Goal: Task Accomplishment & Management: Manage account settings

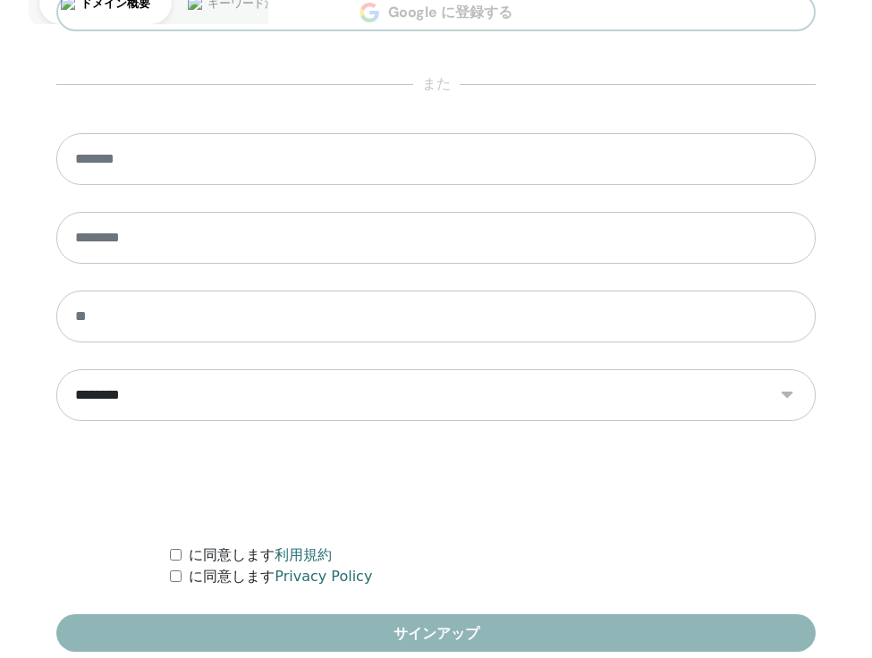
scroll to position [1059, 0]
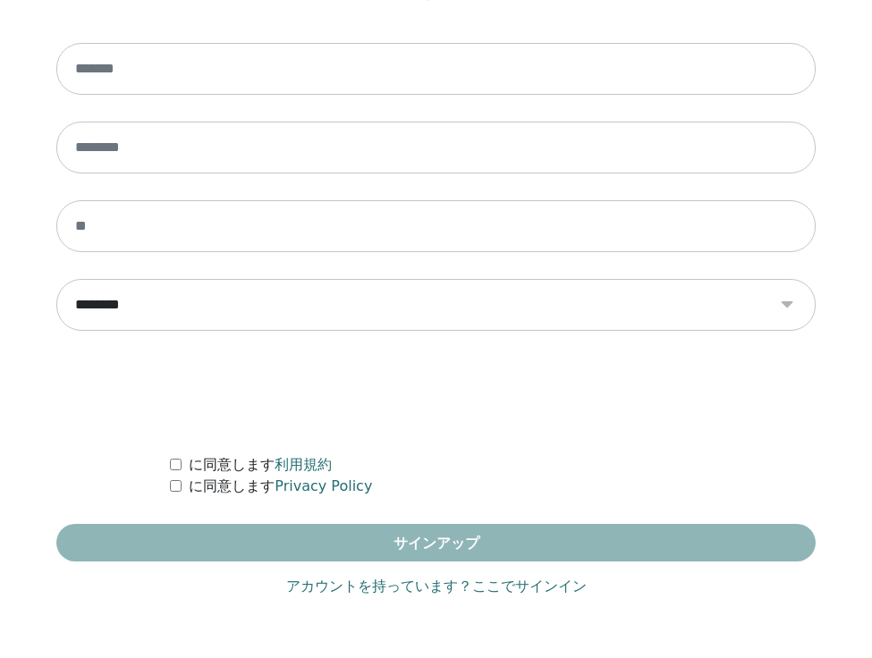
click at [406, 586] on link "アカウントを持っています？ここでサインイン" at bounding box center [436, 586] width 301 height 21
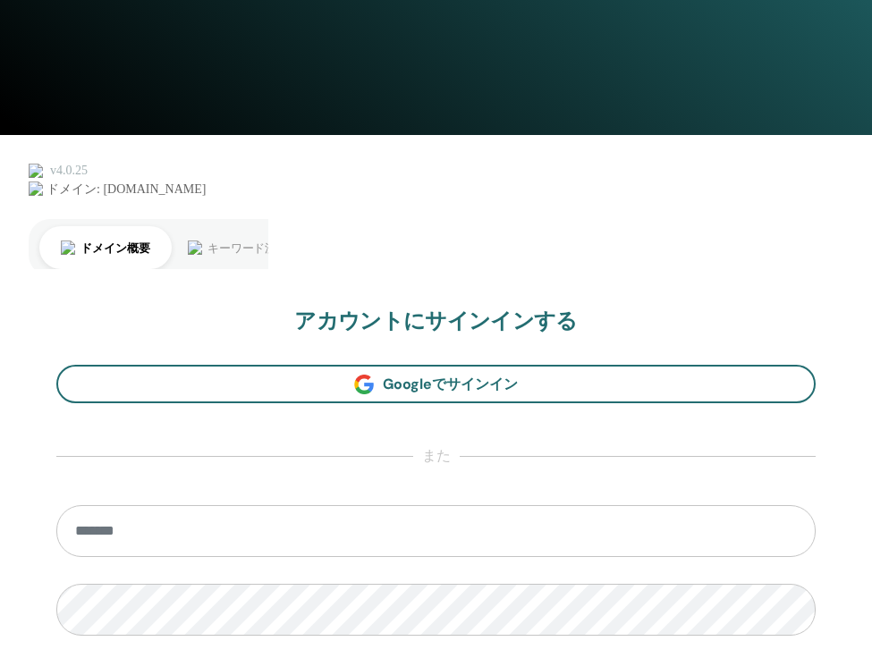
scroll to position [1027, 0]
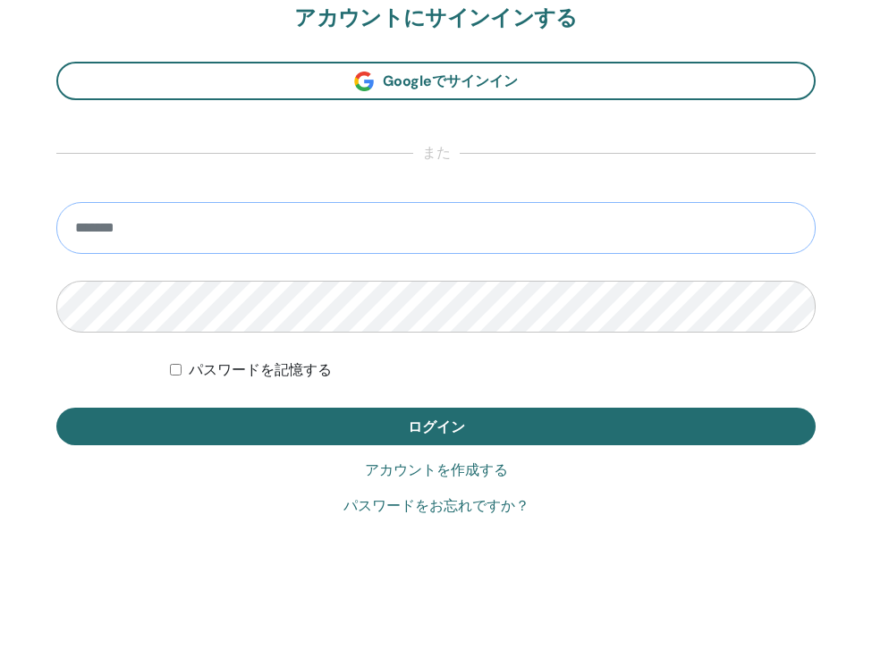
click at [358, 227] on input "email" at bounding box center [436, 228] width 760 height 52
type input "**********"
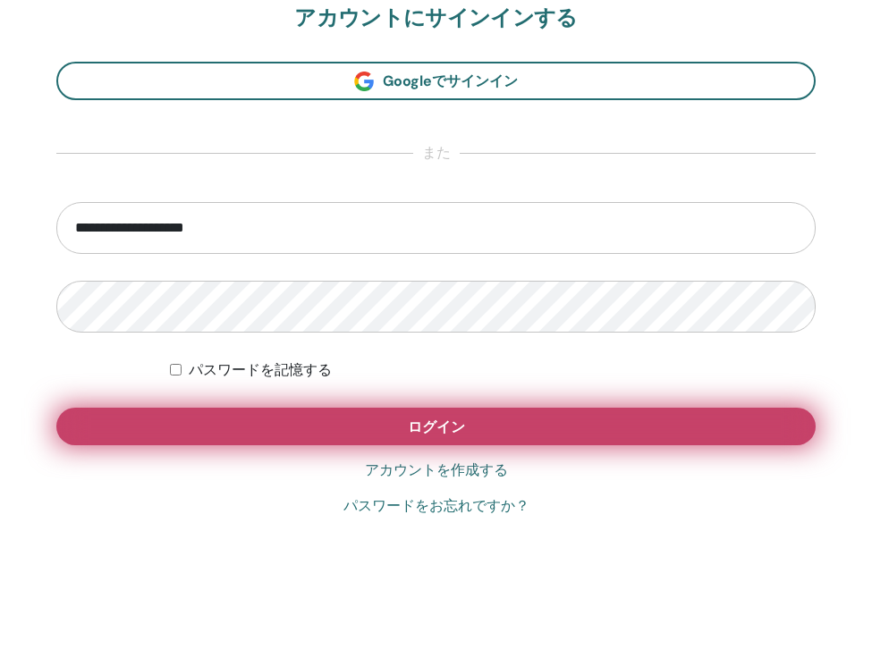
click at [275, 429] on button "ログイン" at bounding box center [436, 427] width 760 height 38
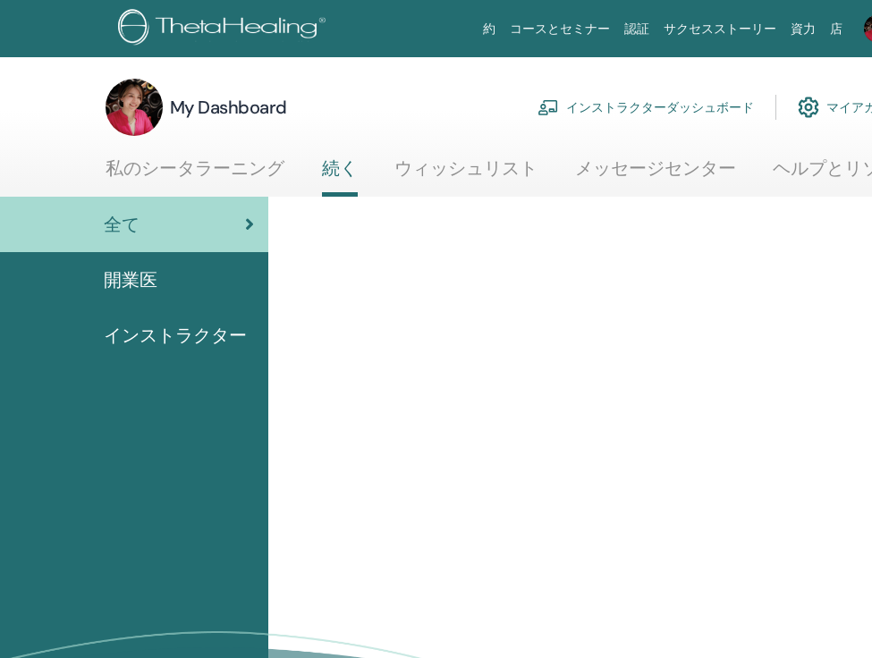
click at [618, 112] on link "インストラクターダッシュボード" at bounding box center [646, 107] width 217 height 39
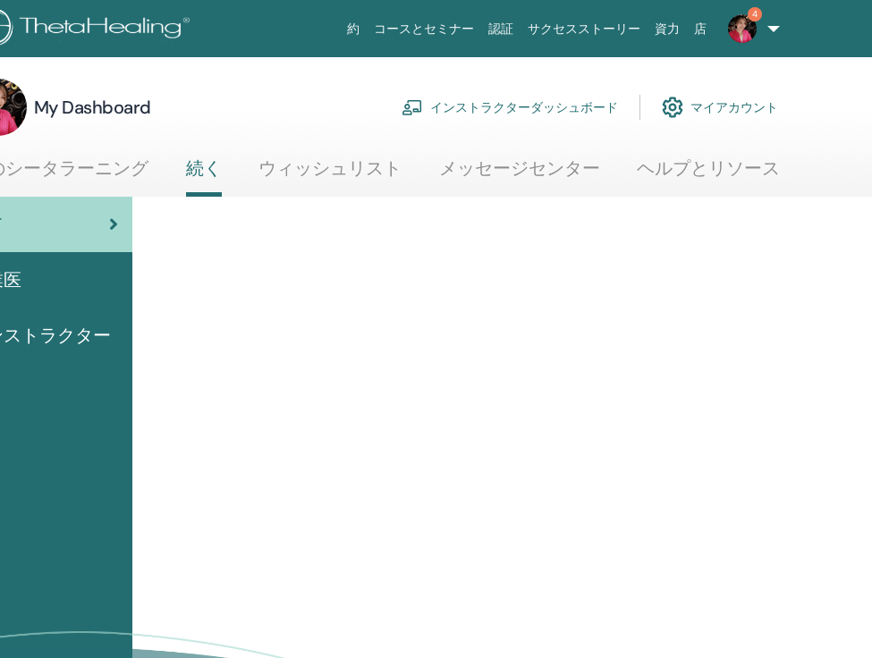
scroll to position [0, 201]
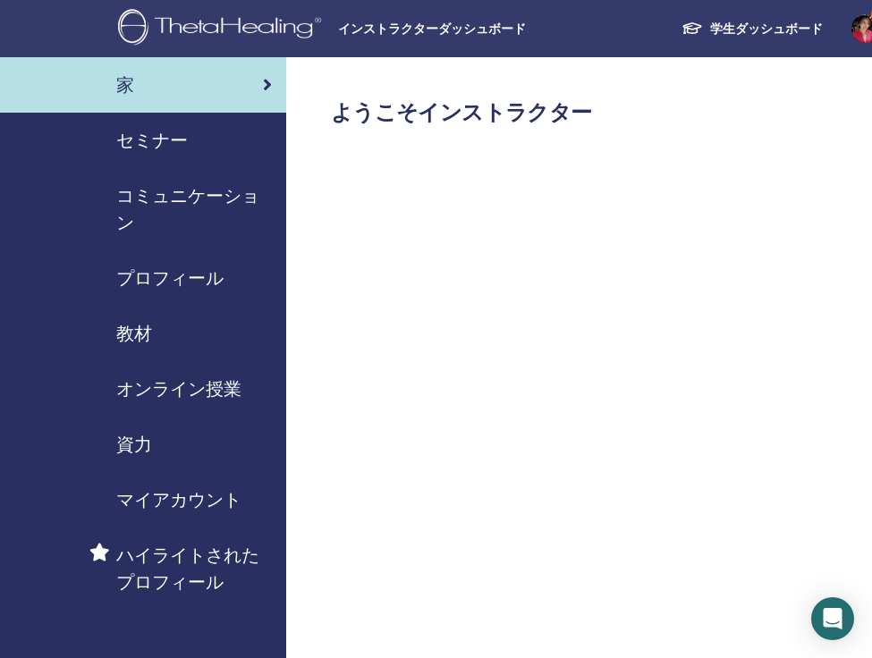
click at [156, 140] on span "セミナー" at bounding box center [152, 140] width 72 height 27
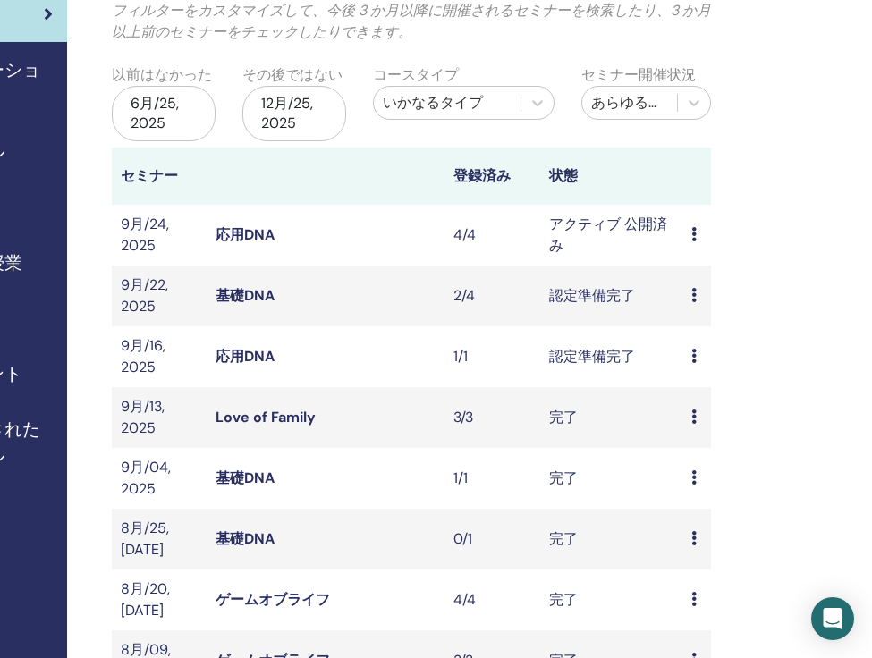
scroll to position [127, 219]
click at [691, 233] on td "プレビュー 編集 出席者 キャンセル" at bounding box center [697, 234] width 29 height 61
click at [696, 294] on icon at bounding box center [694, 294] width 5 height 14
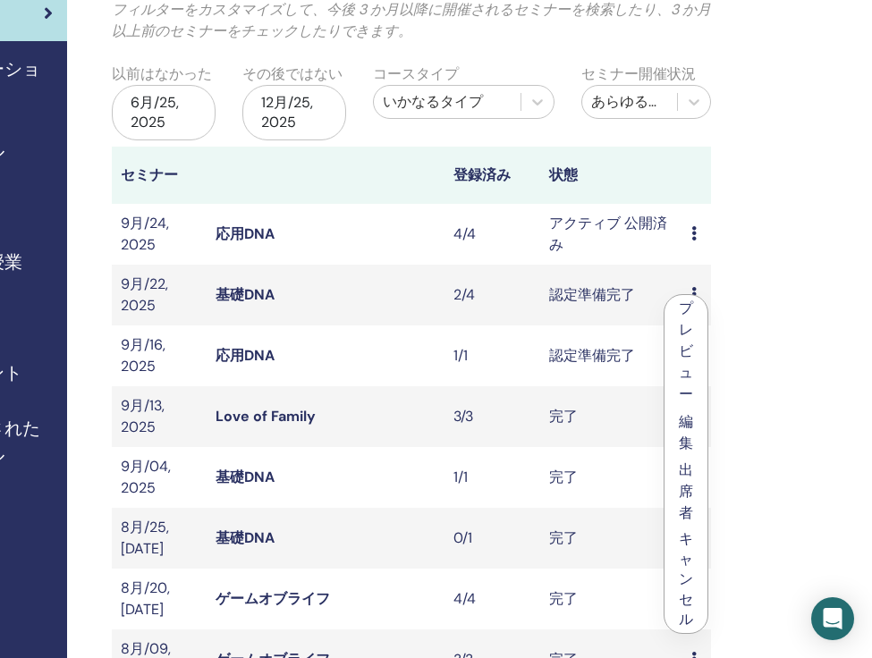
click at [659, 288] on td "認定準備完了" at bounding box center [611, 295] width 143 height 61
click at [692, 295] on icon at bounding box center [694, 294] width 5 height 14
click at [682, 495] on link "出席者" at bounding box center [681, 493] width 14 height 62
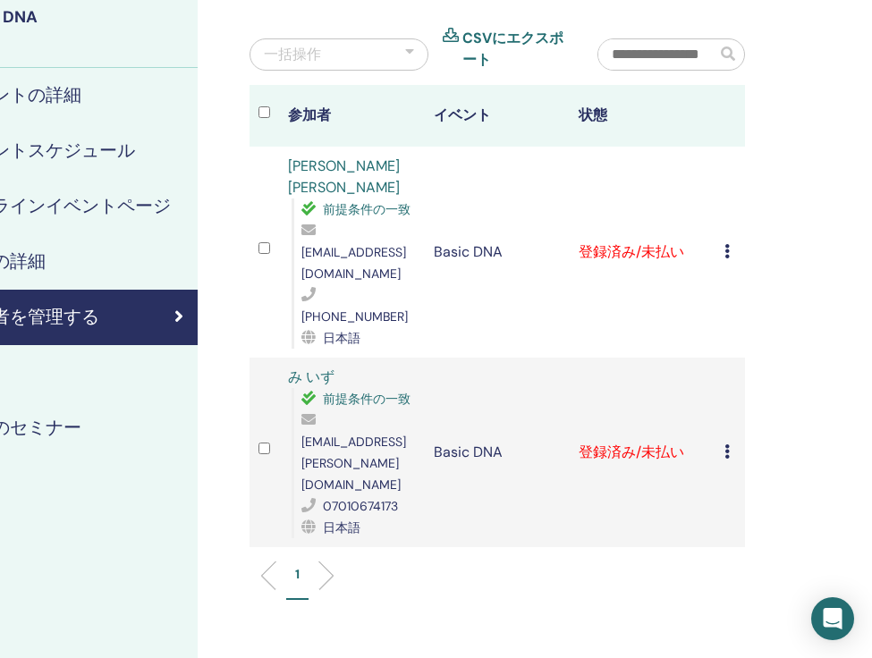
scroll to position [141, 201]
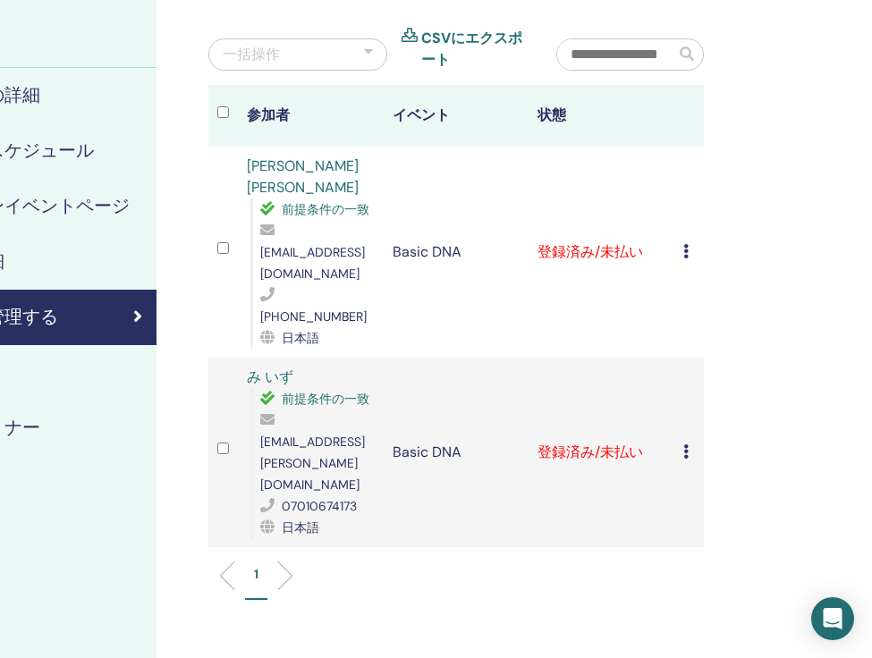
click at [685, 445] on icon at bounding box center [685, 452] width 5 height 14
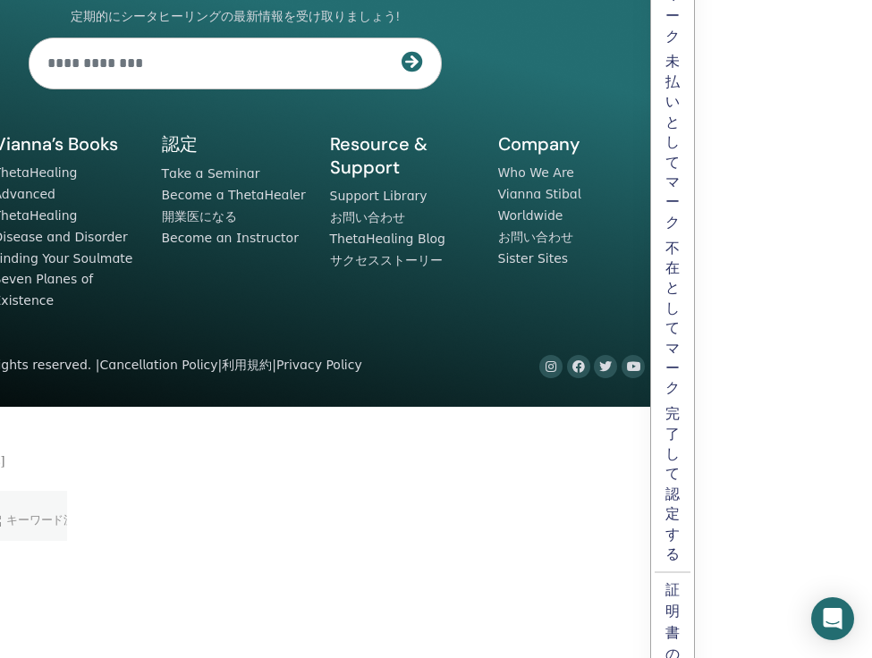
scroll to position [1065, 201]
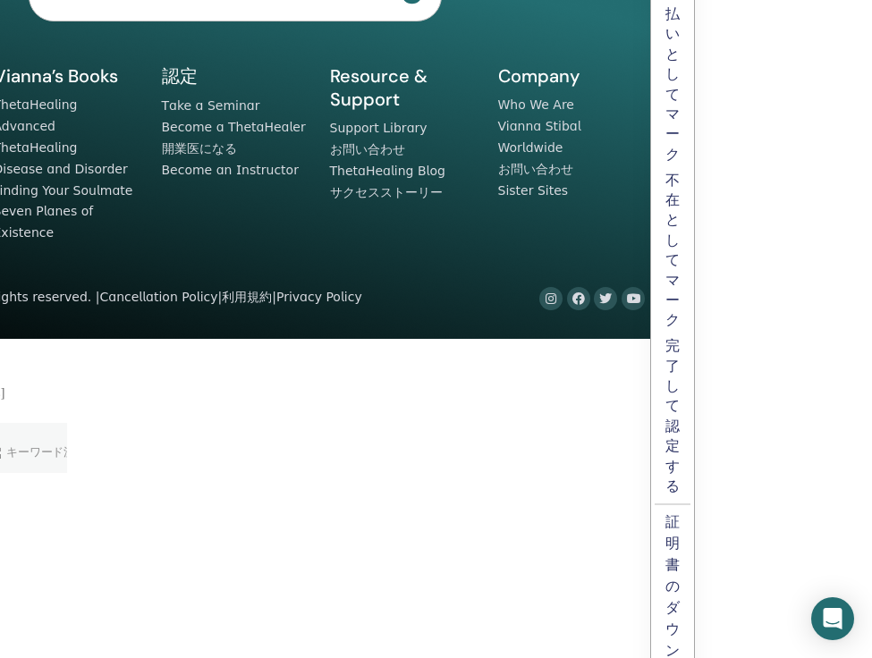
click at [671, 466] on p "完了して認定する" at bounding box center [673, 416] width 14 height 160
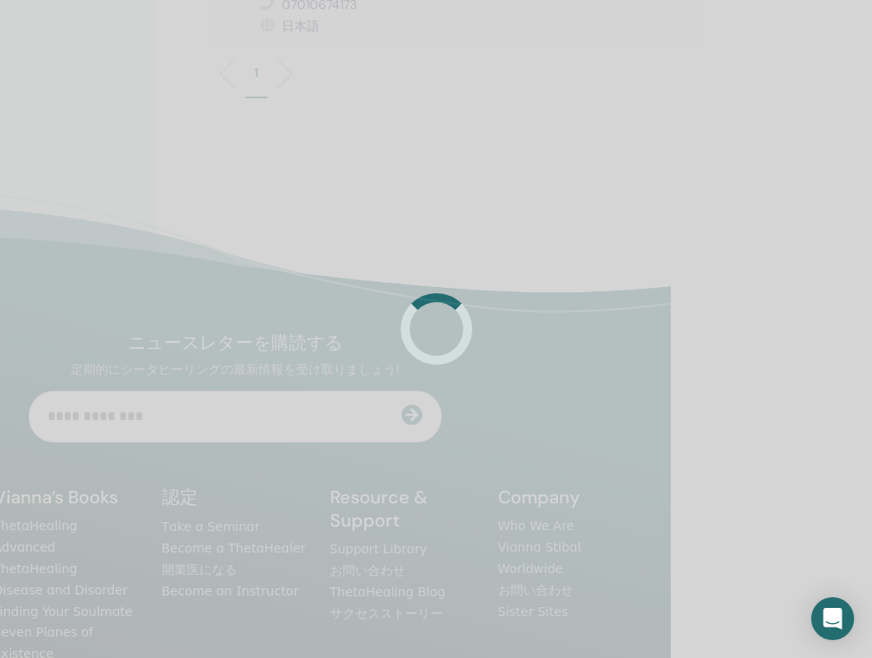
scroll to position [622, 201]
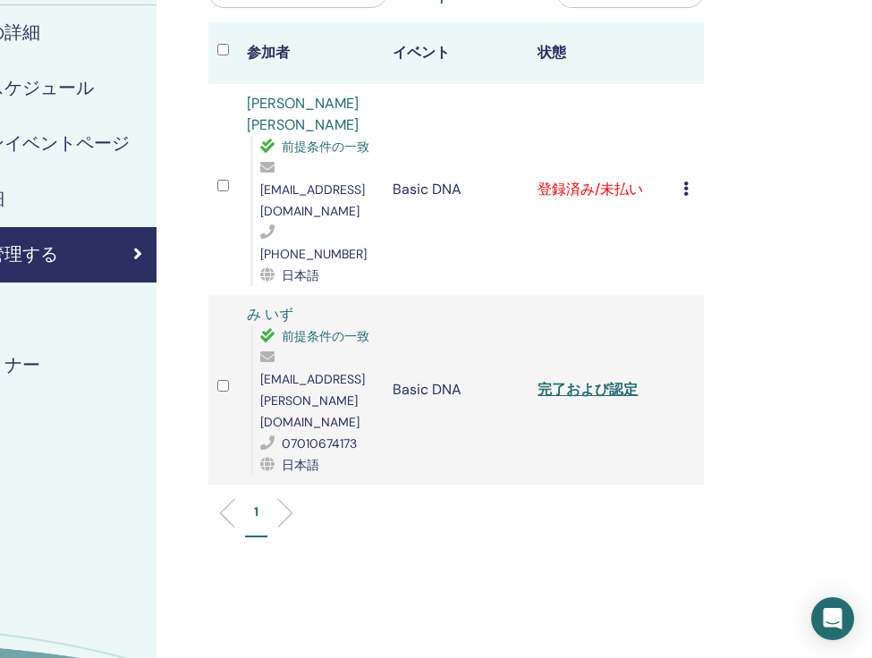
scroll to position [140, 201]
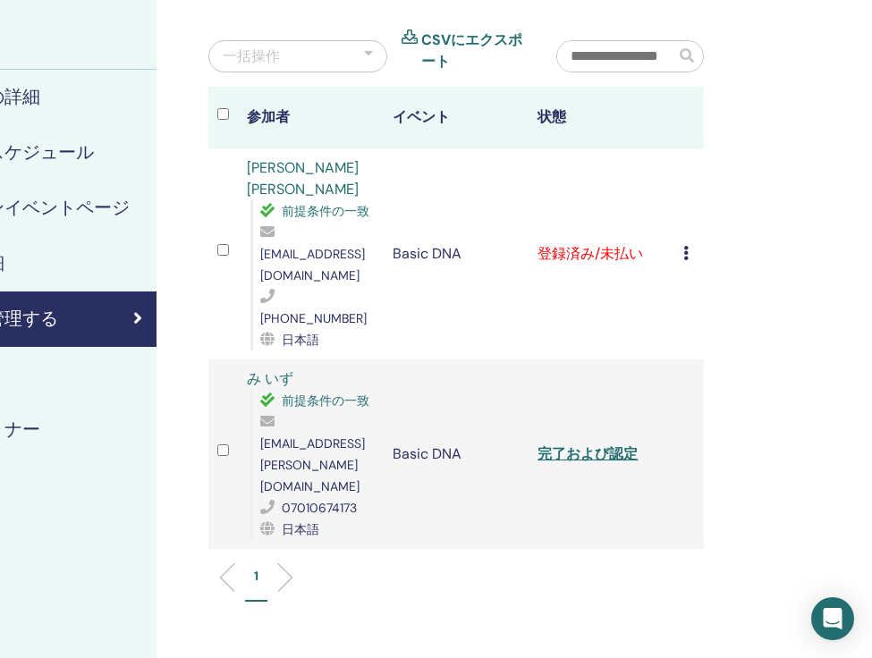
click at [686, 246] on icon at bounding box center [685, 253] width 5 height 14
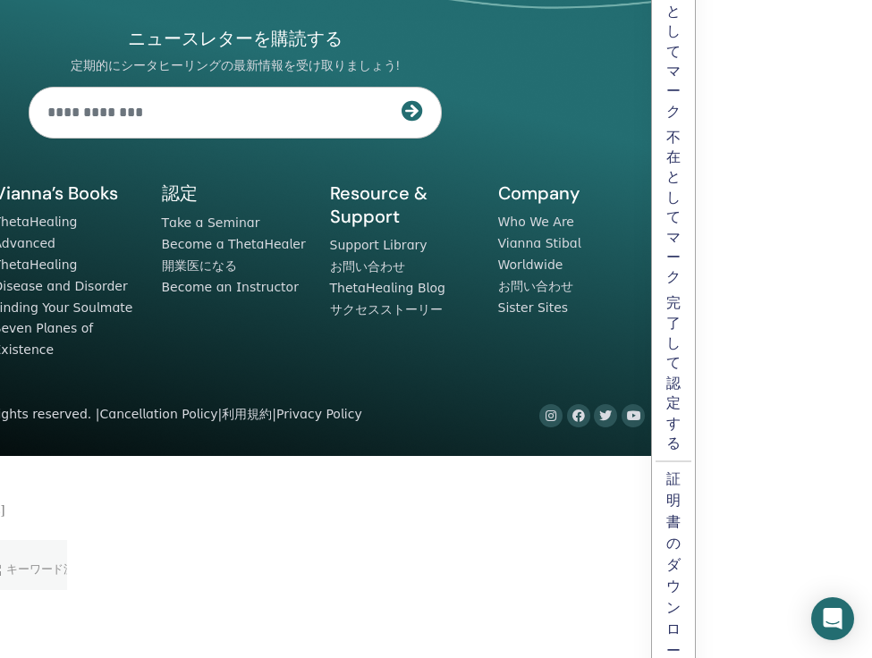
click at [671, 350] on p "完了して認定する" at bounding box center [673, 373] width 14 height 160
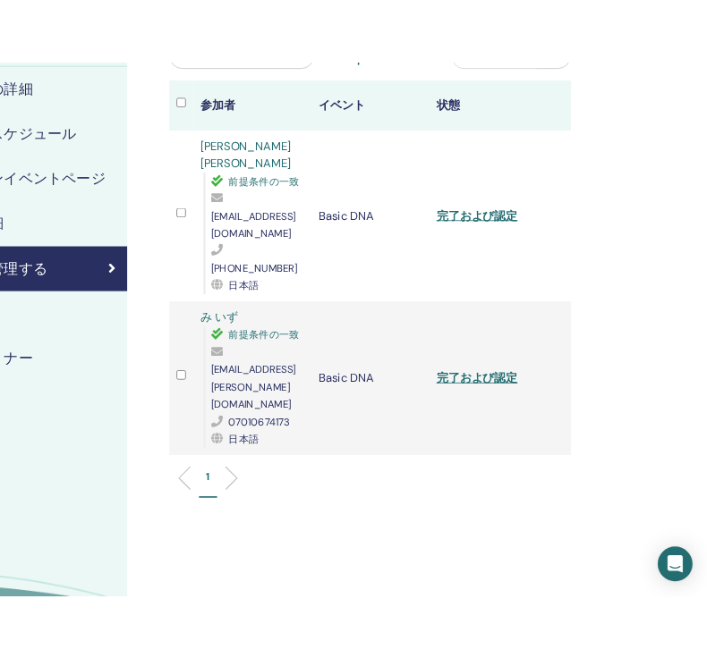
scroll to position [127, 201]
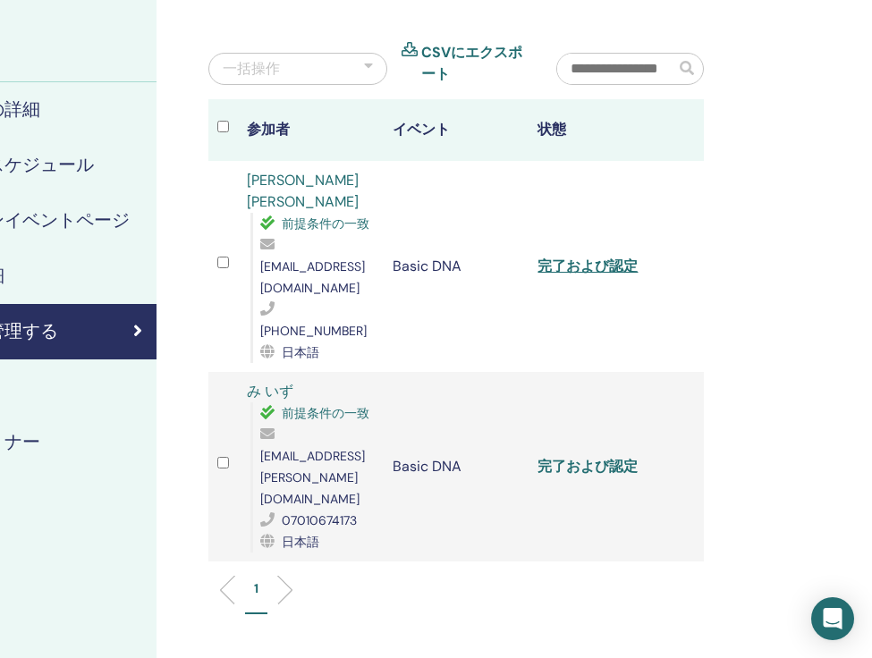
click at [601, 457] on link "完了および認定" at bounding box center [588, 466] width 100 height 19
click at [599, 257] on link "完了および認定" at bounding box center [588, 266] width 100 height 19
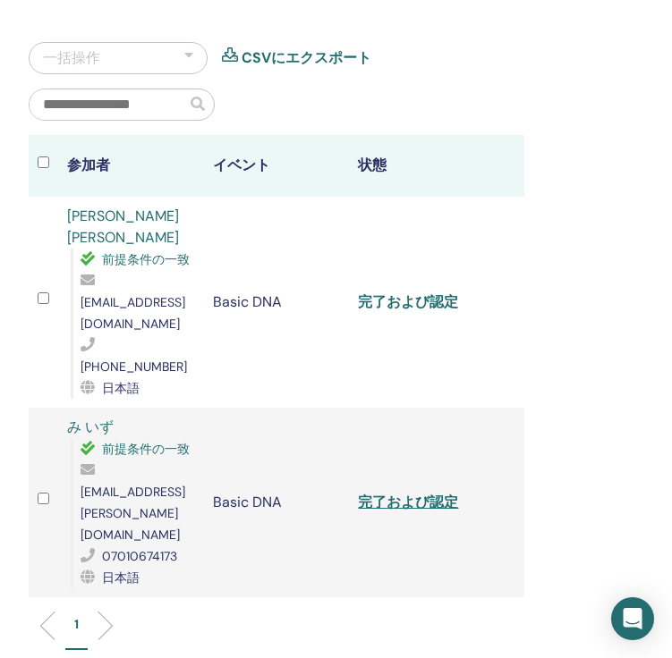
scroll to position [252, 402]
